Goal: Task Accomplishment & Management: Use online tool/utility

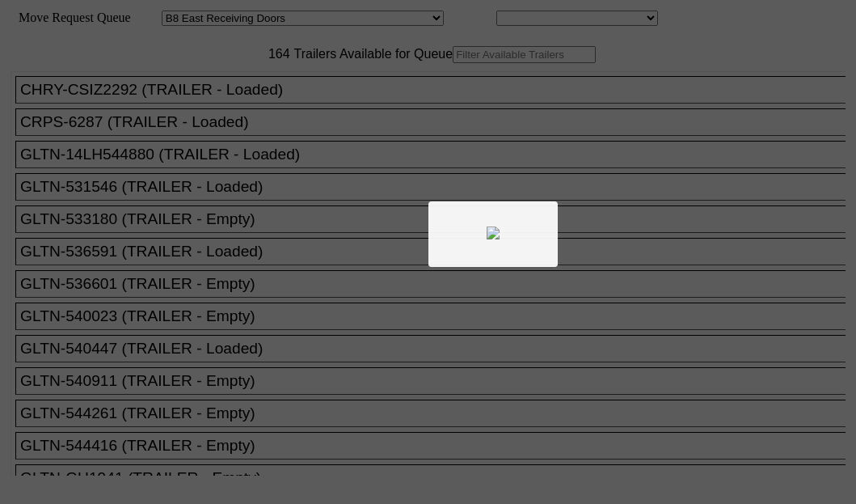
select select "536"
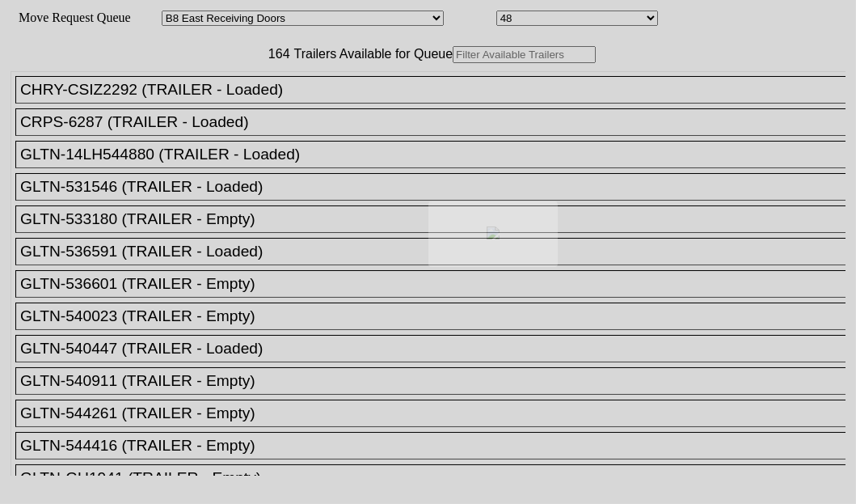
click at [242, 105] on body "Move Request Queue Area Started [GEOGRAPHIC_DATA][PERSON_NAME][PERSON_NAME] [GE…" at bounding box center [427, 272] width 843 height 533
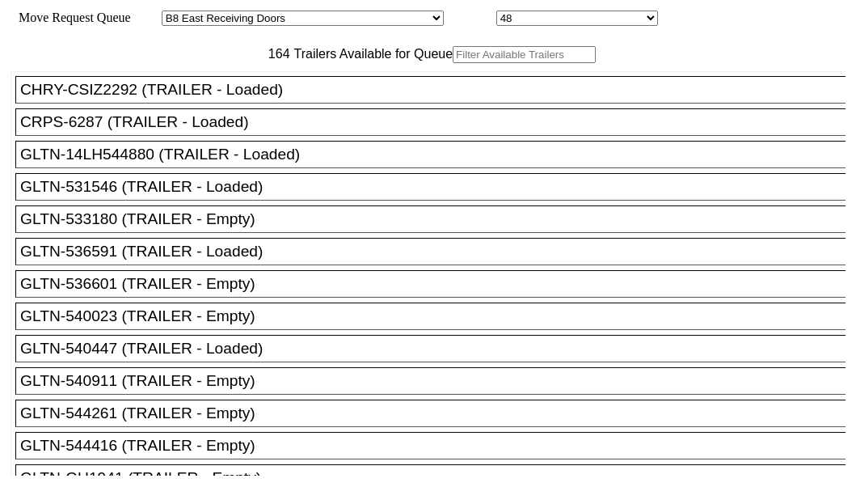
click at [453, 63] on input "text" at bounding box center [524, 54] width 143 height 17
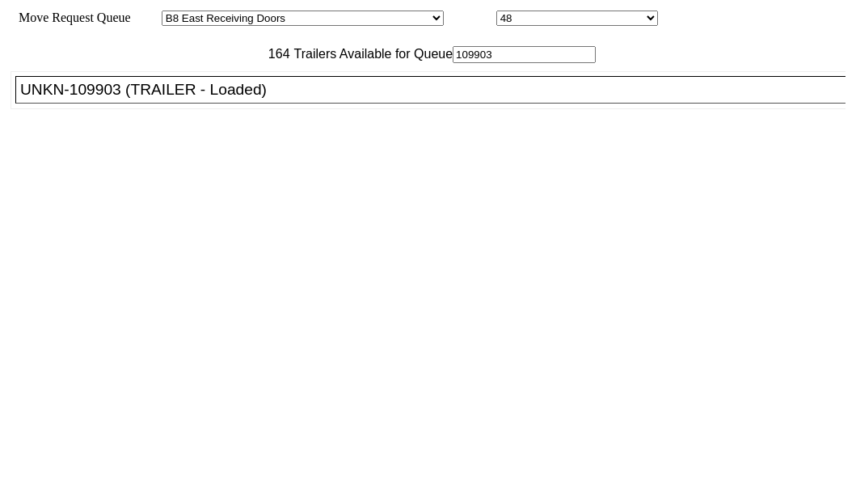
type input "109903"
click at [133, 99] on div "UNKN-109903 (TRAILER - Loaded)" at bounding box center [437, 90] width 835 height 18
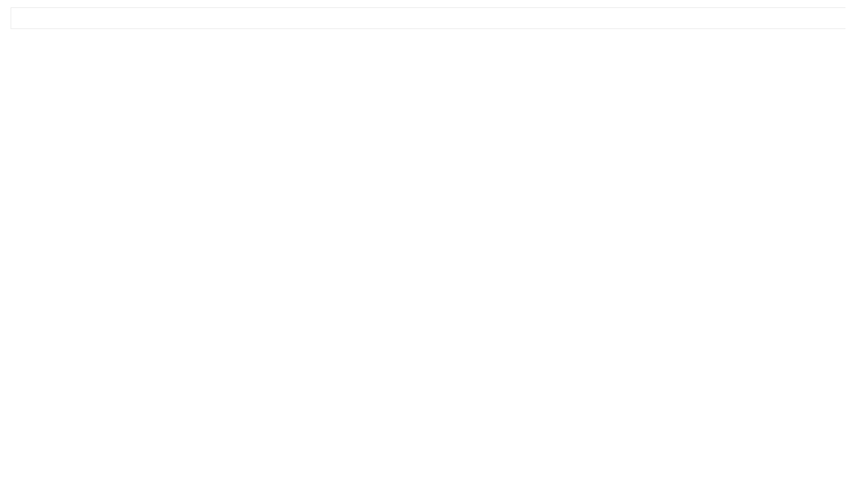
scroll to position [65, 0]
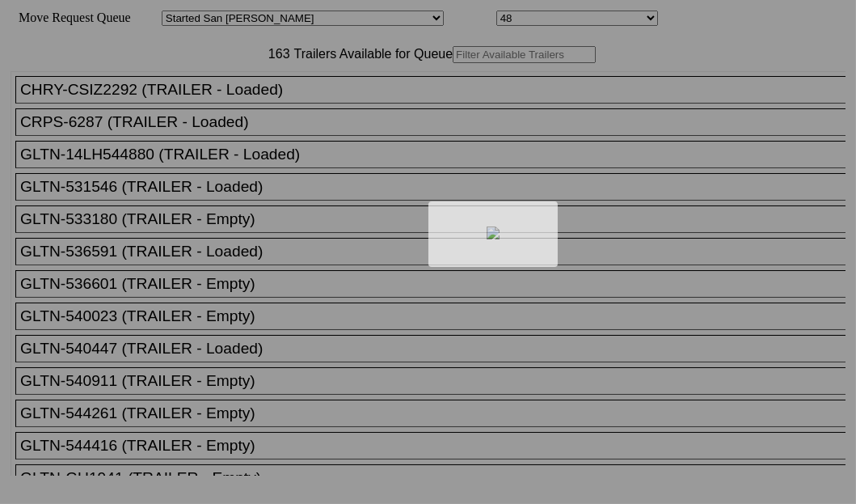
click at [244, 107] on div at bounding box center [428, 252] width 856 height 504
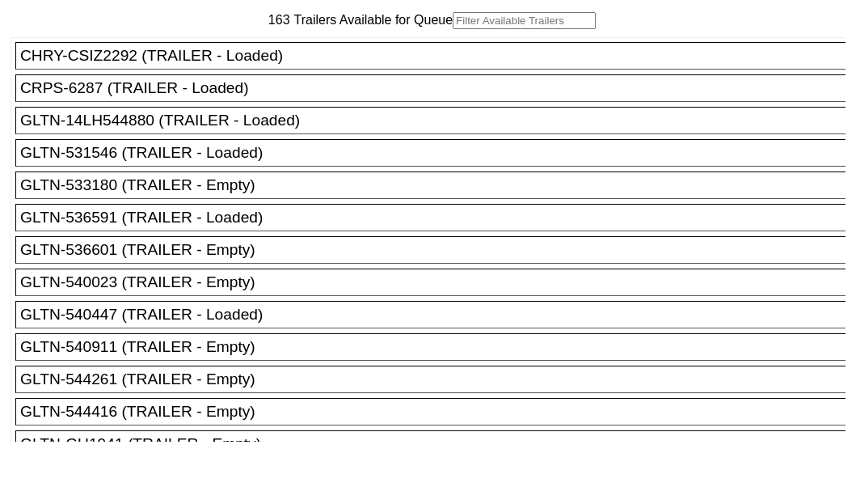
scroll to position [65, 0]
